Goal: Transaction & Acquisition: Book appointment/travel/reservation

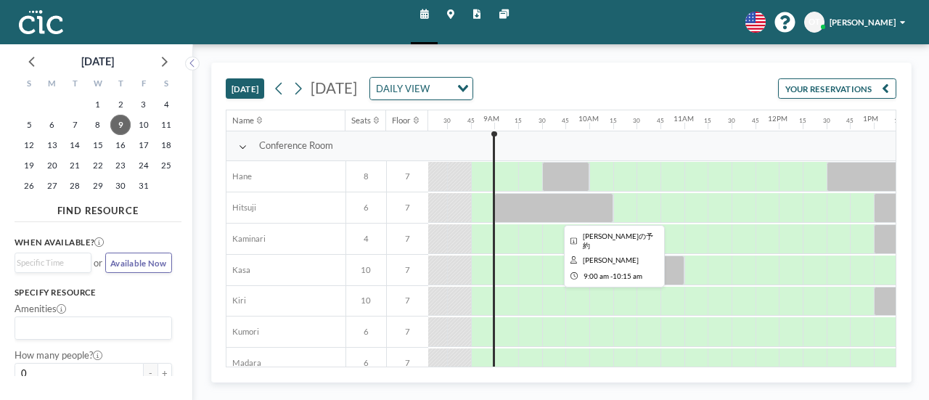
scroll to position [0, 802]
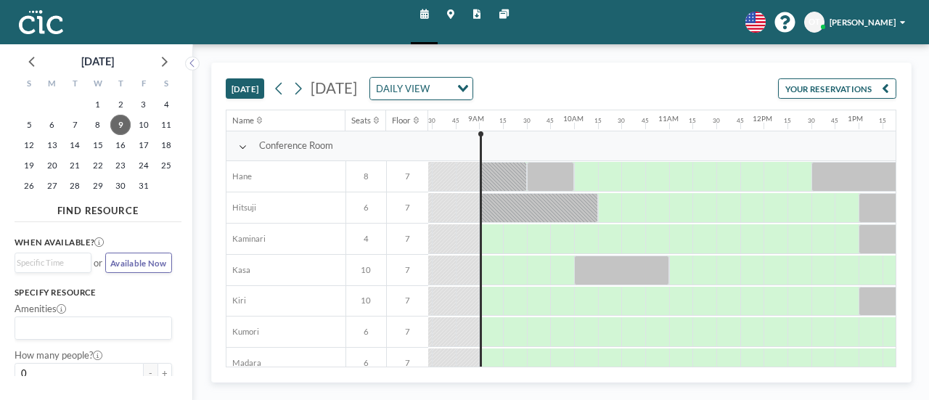
click at [302, 99] on div "[DATE] [DATE] DAILY VIEW Loading... YOUR RESERVATIONS" at bounding box center [561, 86] width 671 height 46
click at [300, 90] on icon at bounding box center [298, 89] width 7 height 12
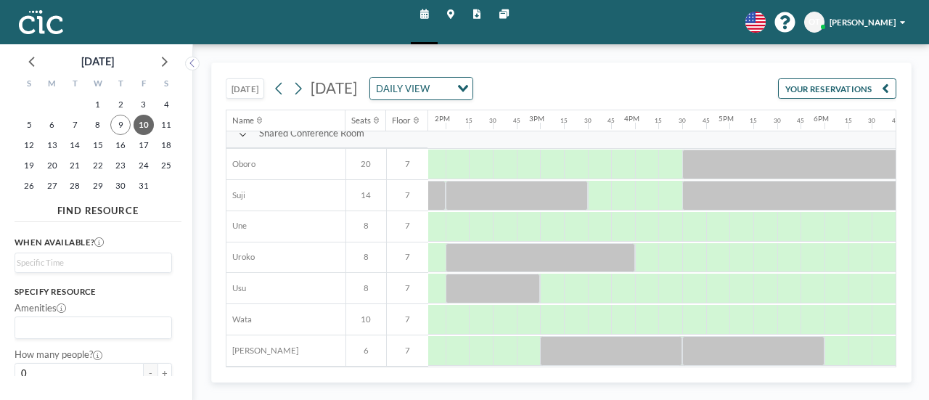
scroll to position [885, 1309]
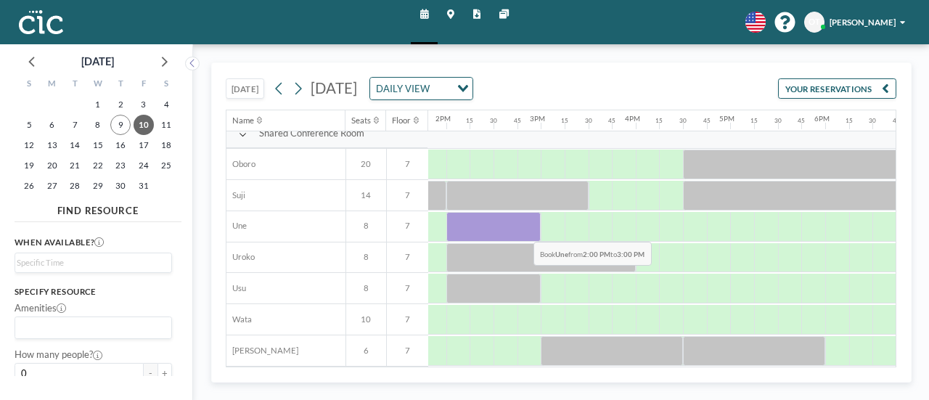
drag, startPoint x: 451, startPoint y: 224, endPoint x: 522, endPoint y: 229, distance: 71.3
click at [522, 229] on div at bounding box center [493, 227] width 95 height 30
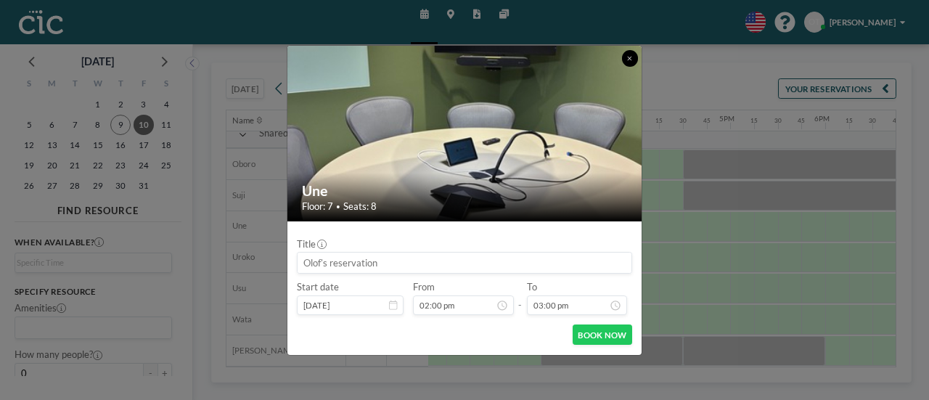
click at [631, 56] on icon at bounding box center [629, 58] width 5 height 7
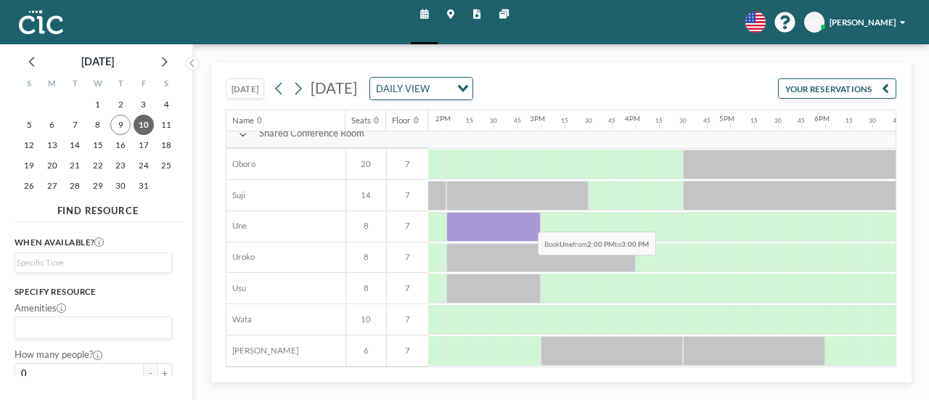
drag, startPoint x: 455, startPoint y: 213, endPoint x: 527, endPoint y: 219, distance: 72.1
click at [527, 219] on div at bounding box center [493, 227] width 95 height 30
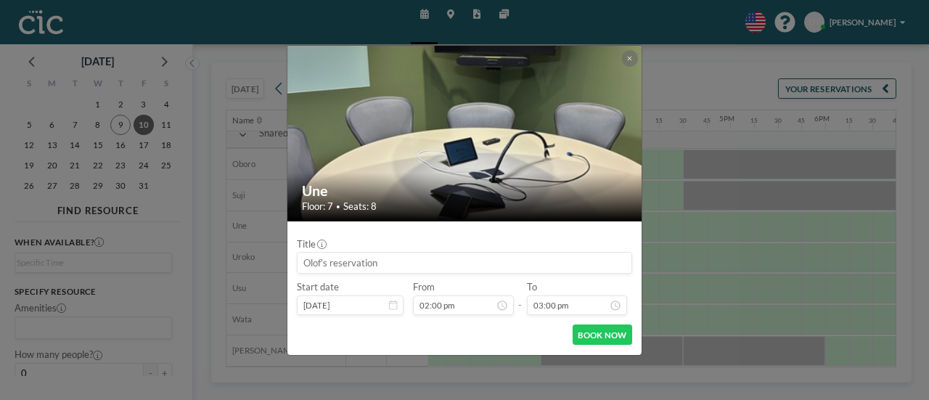
click at [494, 260] on input at bounding box center [465, 263] width 334 height 20
type input "`"
type input "Inferara株式会社ｘQTNet"
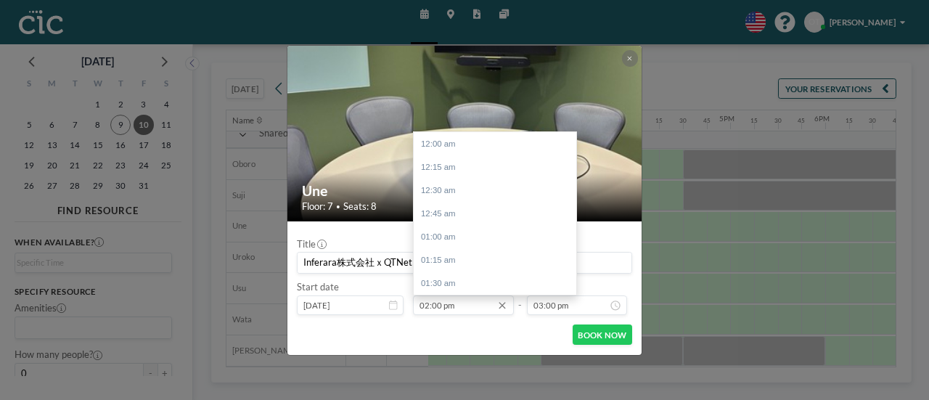
scroll to position [1301, 0]
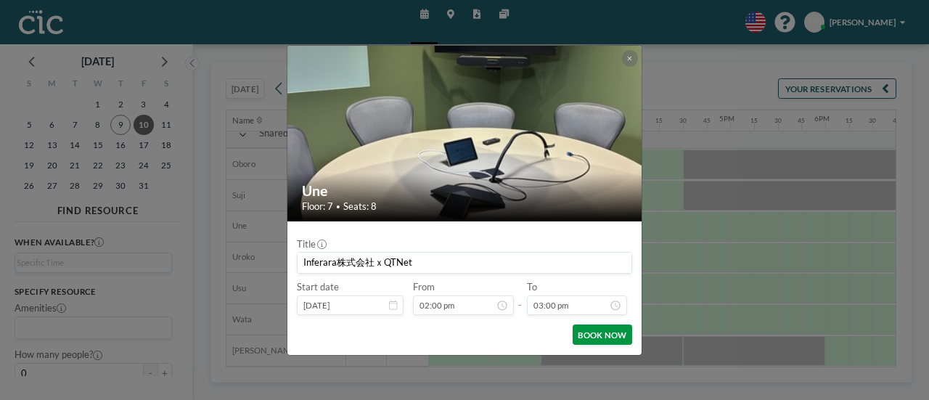
click at [592, 333] on button "BOOK NOW" at bounding box center [603, 334] width 60 height 20
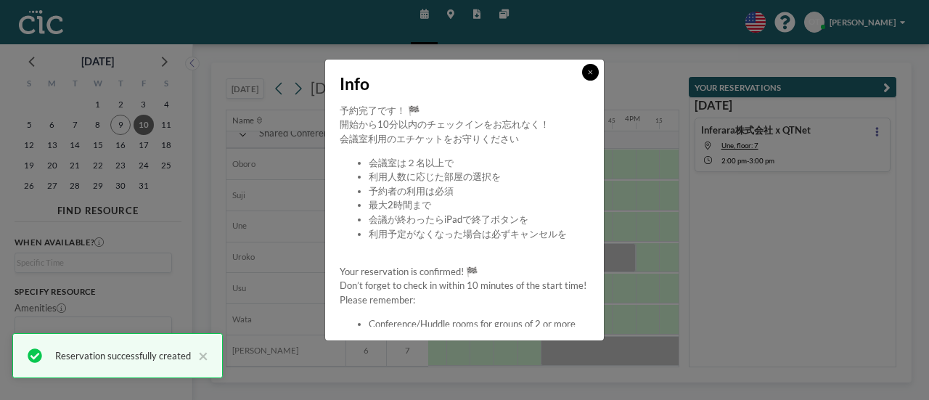
click at [592, 75] on icon at bounding box center [590, 72] width 5 height 7
